Goal: Information Seeking & Learning: Learn about a topic

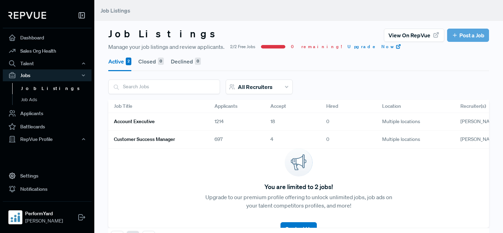
click at [182, 123] on link "Account Executive" at bounding box center [156, 122] width 84 height 12
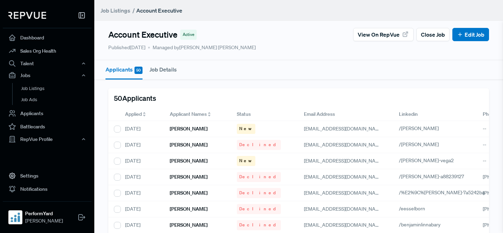
click at [129, 115] on span "Applied" at bounding box center [133, 114] width 17 height 7
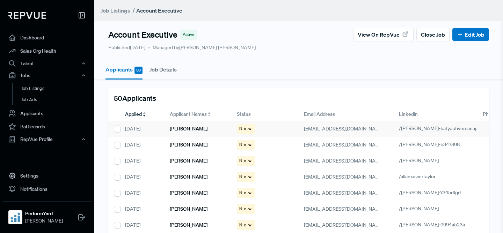
click at [190, 129] on div "[PERSON_NAME]" at bounding box center [197, 129] width 67 height 16
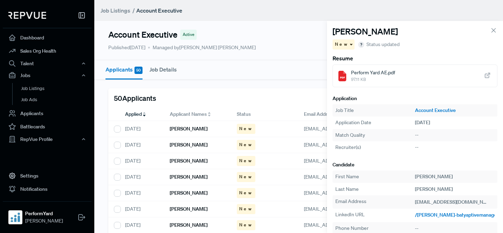
click at [433, 215] on span "/[PERSON_NAME]-batyaptivemanager" at bounding box center [456, 215] width 83 height 6
click at [203, 150] on div "[PERSON_NAME]" at bounding box center [197, 145] width 67 height 16
click at [427, 215] on span "/[PERSON_NAME]-b347898" at bounding box center [445, 215] width 61 height 6
click at [180, 159] on h6 "[PERSON_NAME]" at bounding box center [189, 161] width 38 height 6
click at [429, 216] on span "/[PERSON_NAME]" at bounding box center [435, 215] width 40 height 6
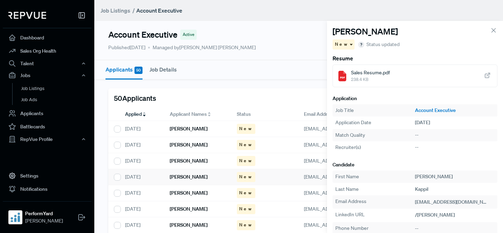
drag, startPoint x: 184, startPoint y: 176, endPoint x: 222, endPoint y: 182, distance: 38.6
click at [184, 176] on h6 "[PERSON_NAME]" at bounding box center [189, 177] width 38 height 6
click at [433, 214] on span "/allanxaviertaylor" at bounding box center [433, 215] width 37 height 6
